Goal: Task Accomplishment & Management: Manage account settings

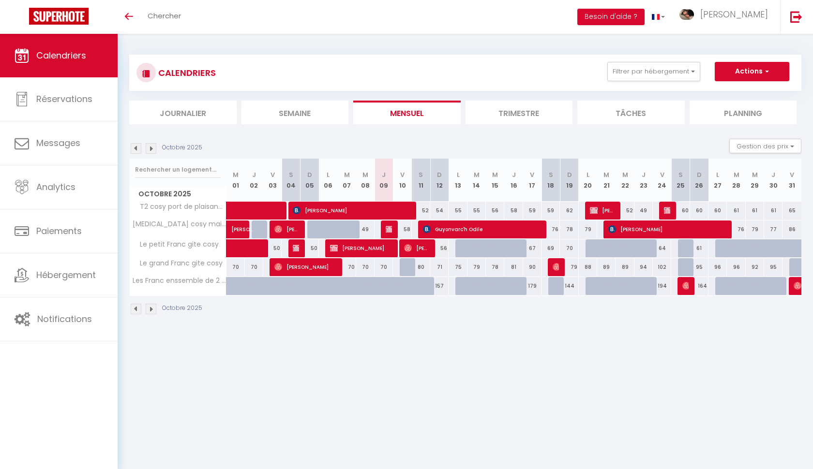
scroll to position [0, 0]
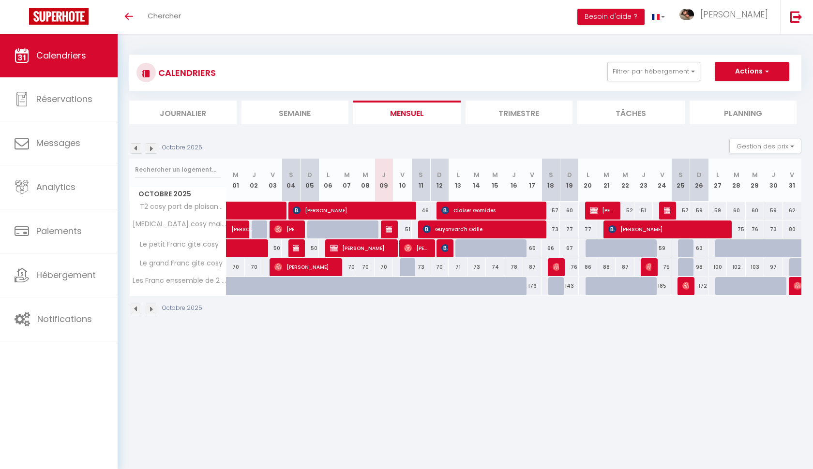
click at [750, 75] on button "Actions" at bounding box center [751, 71] width 74 height 19
click at [740, 68] on button "Actions" at bounding box center [751, 71] width 74 height 19
click at [445, 251] on img at bounding box center [445, 248] width 8 height 8
select select "OK"
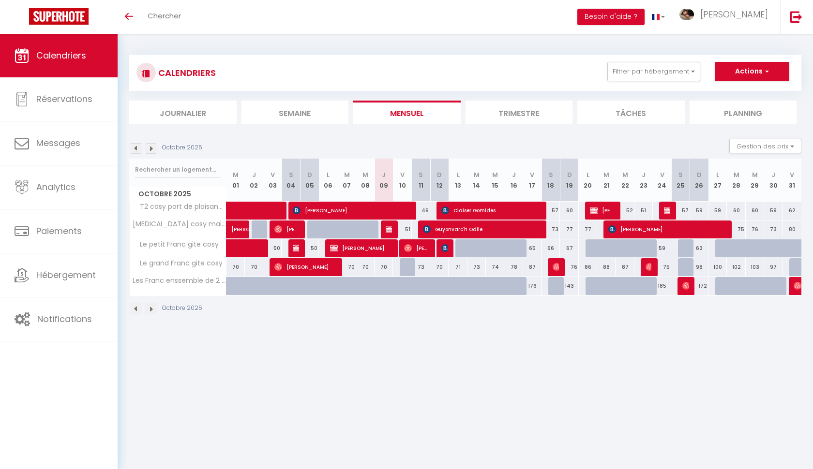
select select "1"
select select "0"
select select "1"
select select
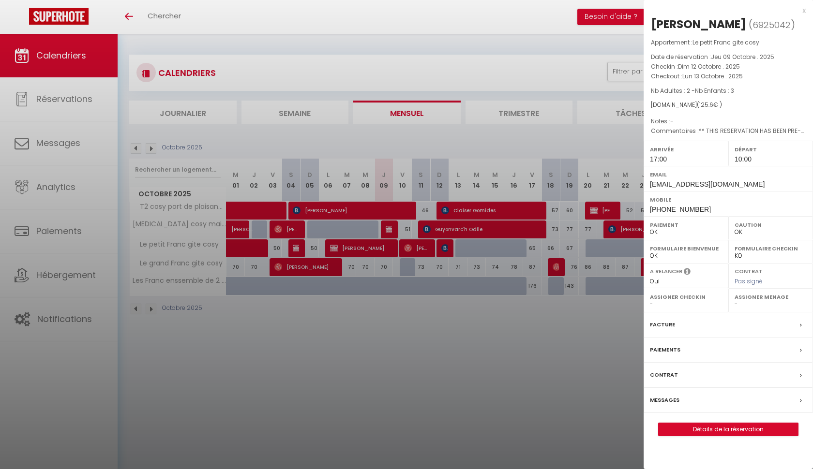
click at [426, 248] on div at bounding box center [406, 234] width 813 height 469
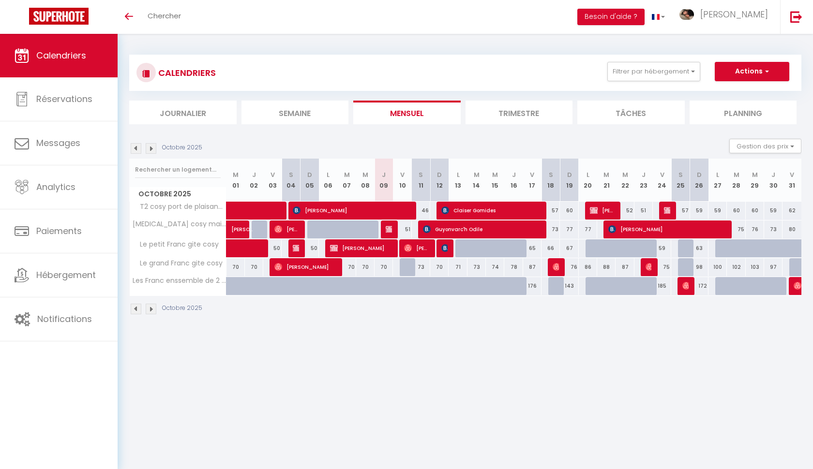
click at [426, 248] on span "[PERSON_NAME]" at bounding box center [416, 248] width 25 height 18
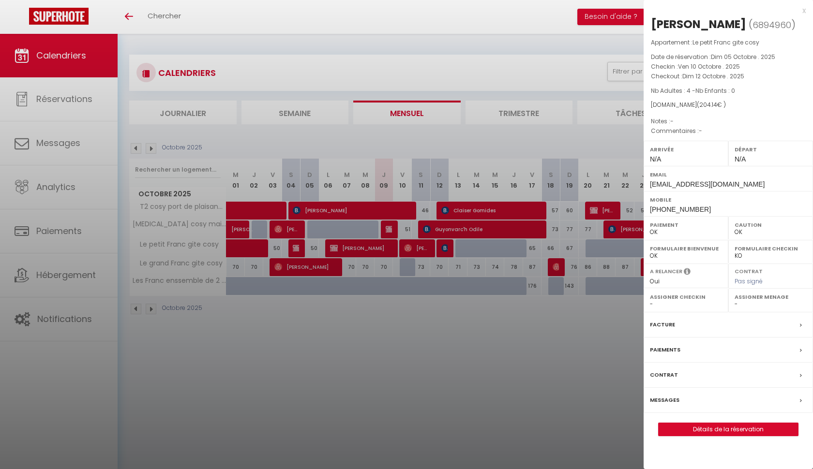
click at [803, 11] on div "x" at bounding box center [724, 11] width 162 height 12
